Goal: Information Seeking & Learning: Learn about a topic

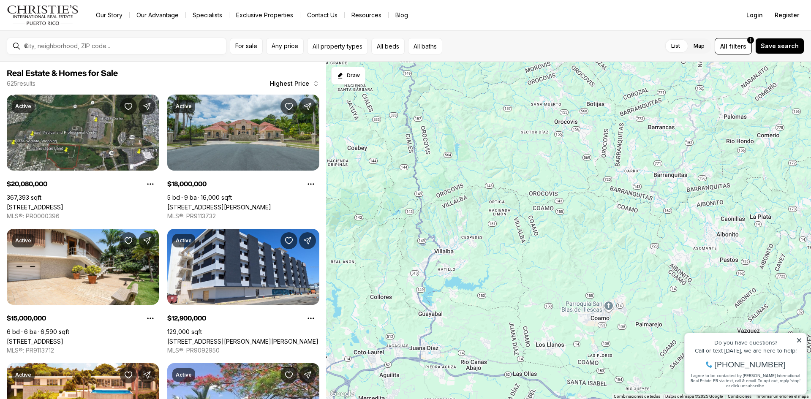
drag, startPoint x: 397, startPoint y: 367, endPoint x: 810, endPoint y: -37, distance: 577.7
click at [810, 0] on html "Go to: Homepage Our Story Our Advantage Specialists Exclusive Properties Contac…" at bounding box center [405, 199] width 811 height 399
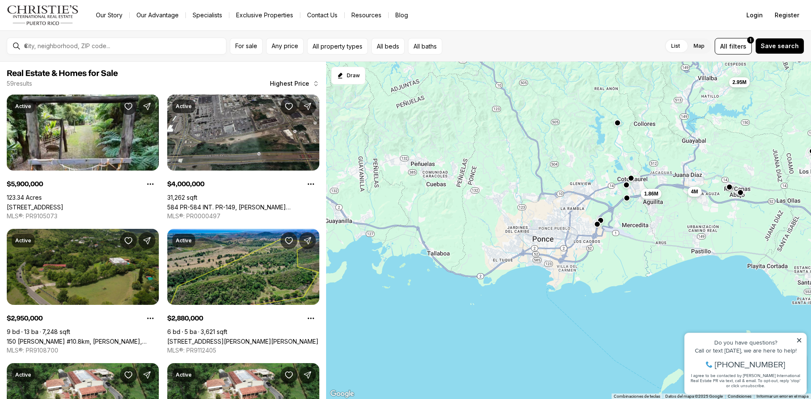
drag, startPoint x: 359, startPoint y: 358, endPoint x: 623, endPoint y: 184, distance: 316.7
click at [623, 184] on div "5.9M 4M 2.95M 2.88M 2.7M 2.7M 1.86M 1.8M 1.15M 950K 850K 799K" at bounding box center [568, 231] width 485 height 338
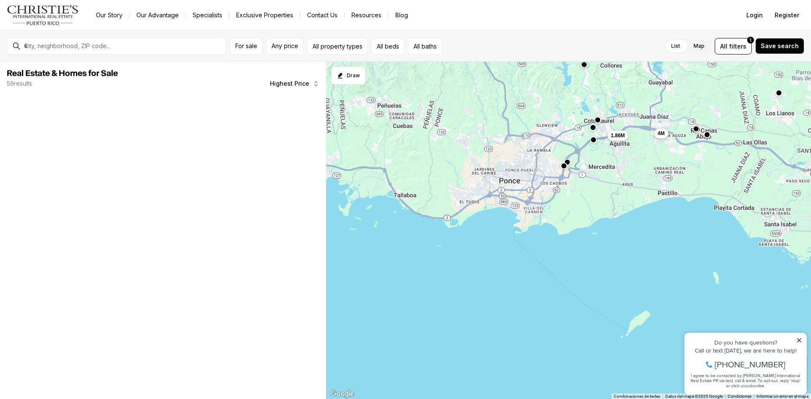
drag, startPoint x: 541, startPoint y: 248, endPoint x: 508, endPoint y: 189, distance: 67.9
click at [508, 189] on div "4M 2.95M 1.86M" at bounding box center [568, 231] width 485 height 338
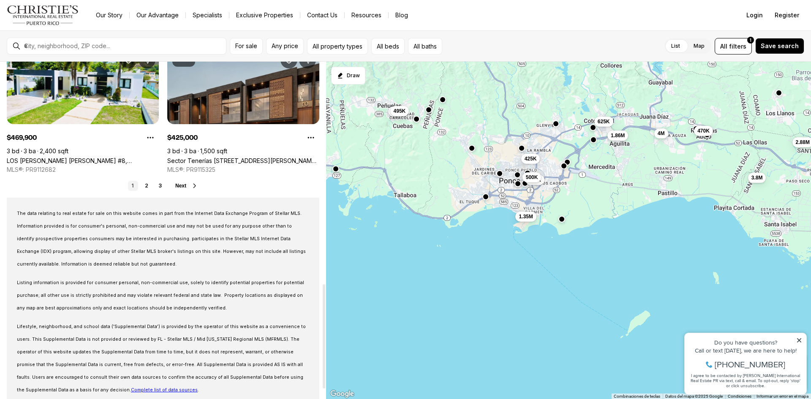
scroll to position [749, 0]
